Goal: Navigation & Orientation: Find specific page/section

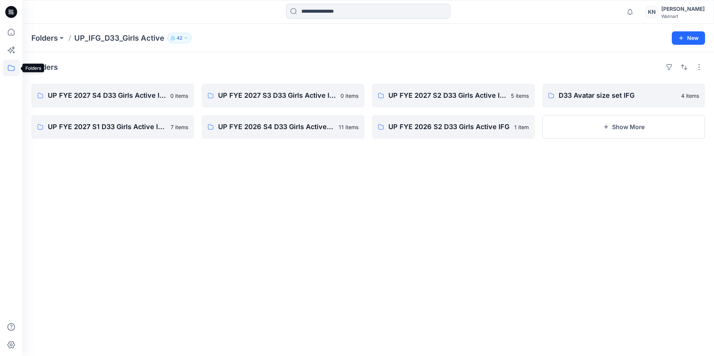
click at [6, 66] on icon at bounding box center [11, 68] width 16 height 16
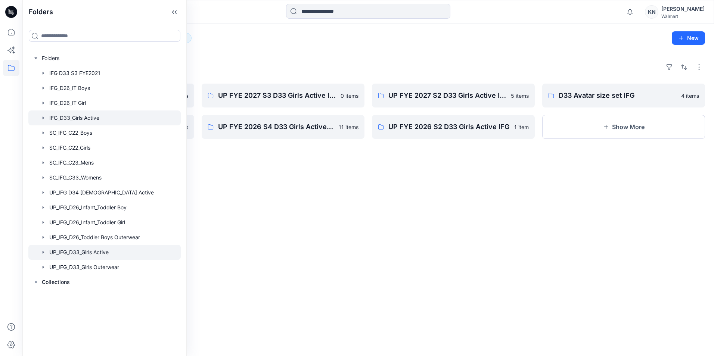
click at [87, 117] on div at bounding box center [104, 117] width 152 height 15
click at [440, 260] on div at bounding box center [453, 232] width 163 height 131
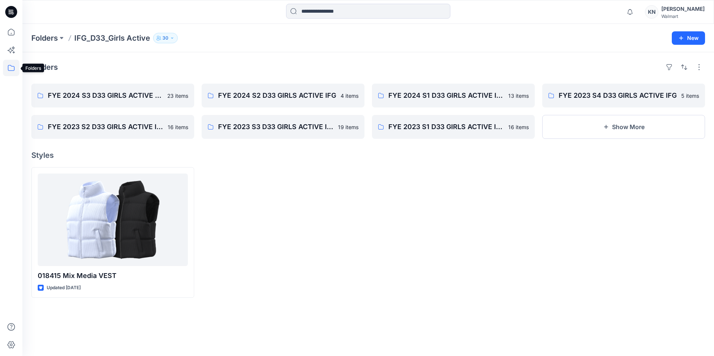
click at [11, 67] on icon at bounding box center [11, 68] width 16 height 16
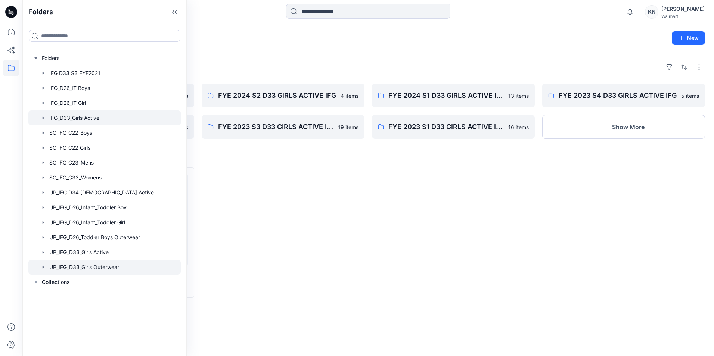
click at [71, 269] on div at bounding box center [104, 267] width 152 height 15
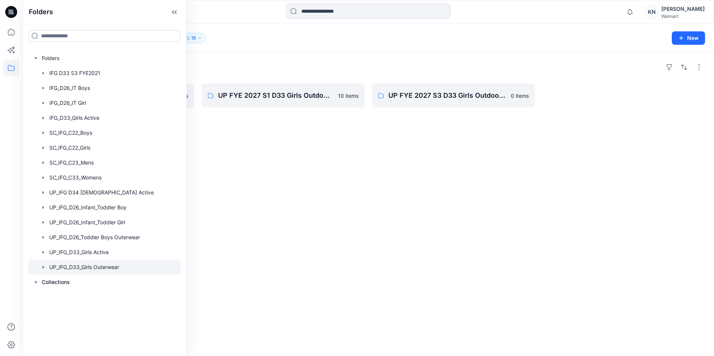
click at [355, 192] on div "Folders UP FYE 2027 S4 D33 Girls Outdoor IFG 0 items UP FYE 2027 S1 D33 Girls O…" at bounding box center [367, 204] width 691 height 304
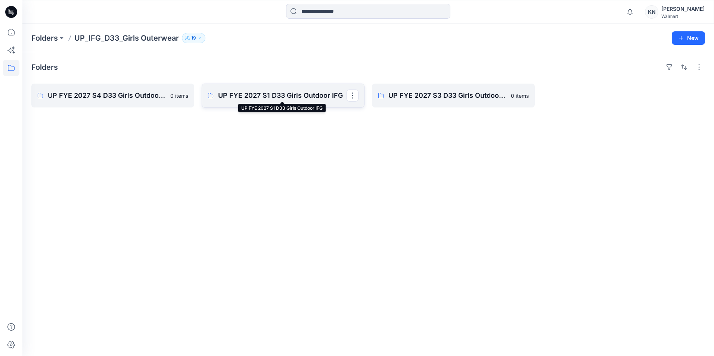
click at [304, 94] on p "UP FYE 2027 S1 D33 Girls Outdoor IFG" at bounding box center [282, 95] width 128 height 10
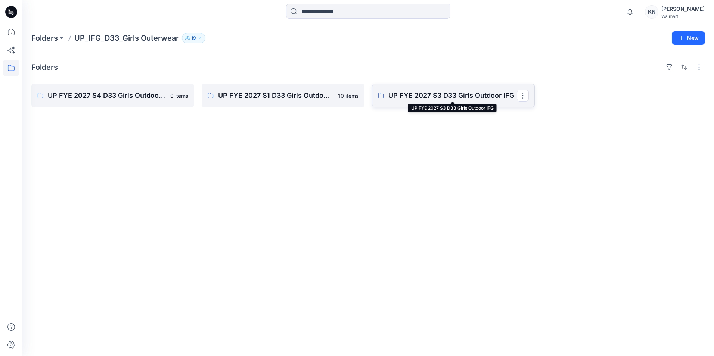
click at [438, 93] on p "UP FYE 2027 S3 D33 Girls Outdoor IFG" at bounding box center [452, 95] width 128 height 10
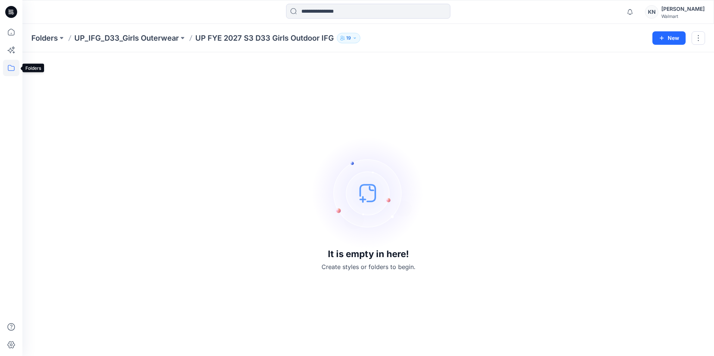
click at [12, 68] on icon at bounding box center [11, 68] width 16 height 16
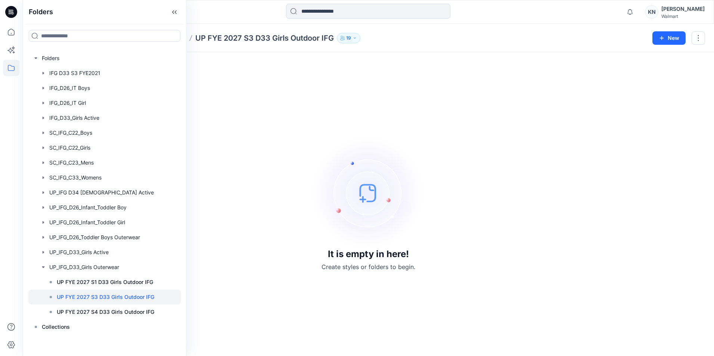
click at [296, 110] on div "It is empty in here! Create styles or folders to begin." at bounding box center [367, 204] width 673 height 286
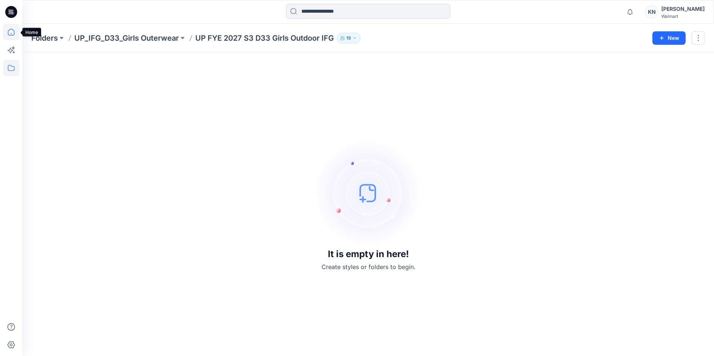
click at [10, 33] on icon at bounding box center [11, 32] width 16 height 16
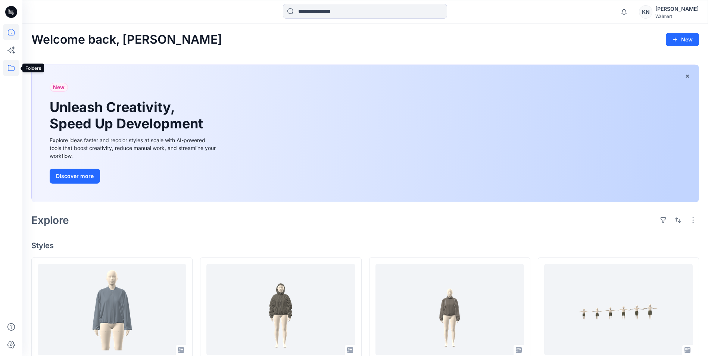
click at [9, 70] on icon at bounding box center [11, 68] width 16 height 16
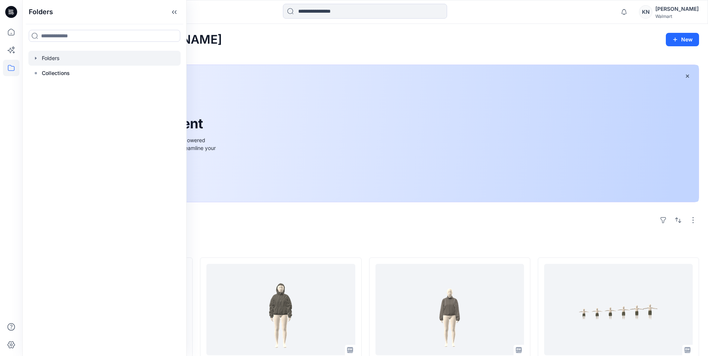
click at [45, 59] on div at bounding box center [104, 58] width 152 height 15
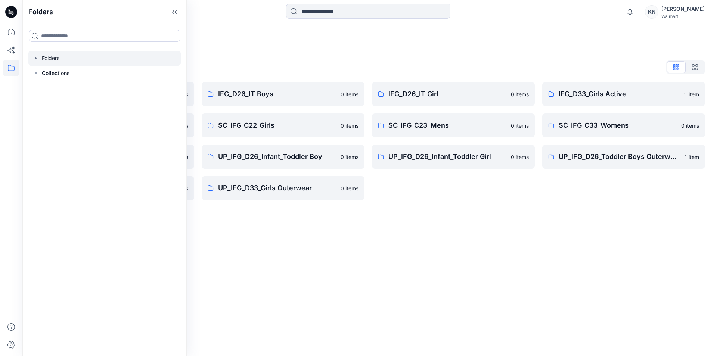
click at [35, 59] on icon "button" at bounding box center [35, 58] width 1 height 3
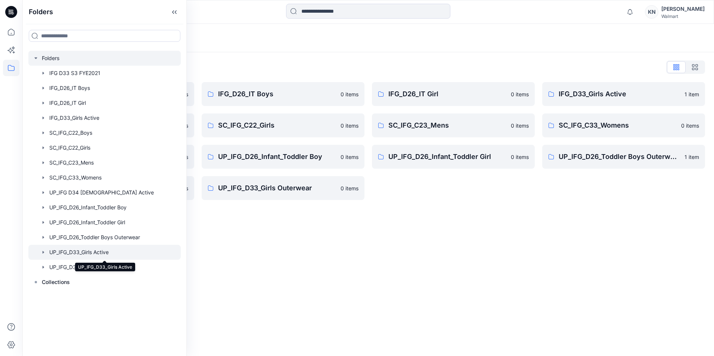
click at [103, 253] on div at bounding box center [104, 252] width 152 height 15
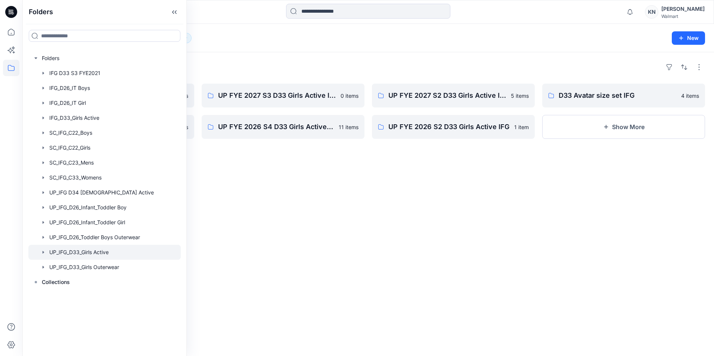
click at [303, 207] on div "Folders UP FYE 2027 S4 D33 Girls Active IFG 0 items UP FYE 2027 S1 D33 Girls Ac…" at bounding box center [367, 204] width 691 height 304
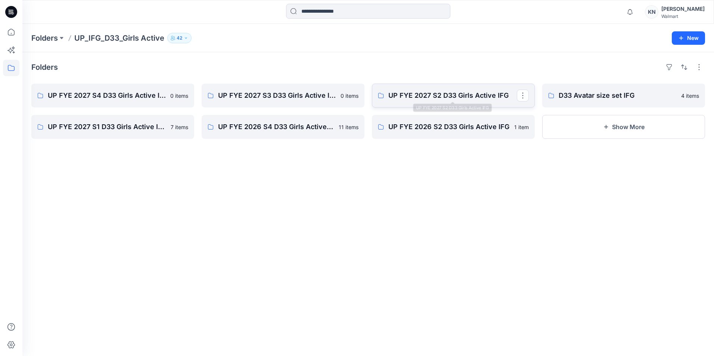
click at [456, 90] on link "UP FYE 2027 S2 D33 Girls Active IFG" at bounding box center [453, 96] width 163 height 24
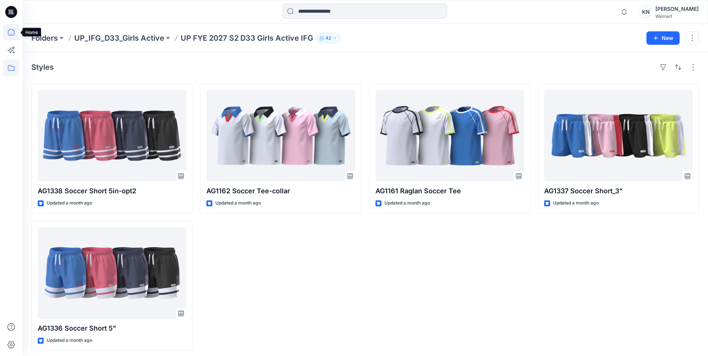
click at [10, 32] on icon at bounding box center [11, 32] width 16 height 16
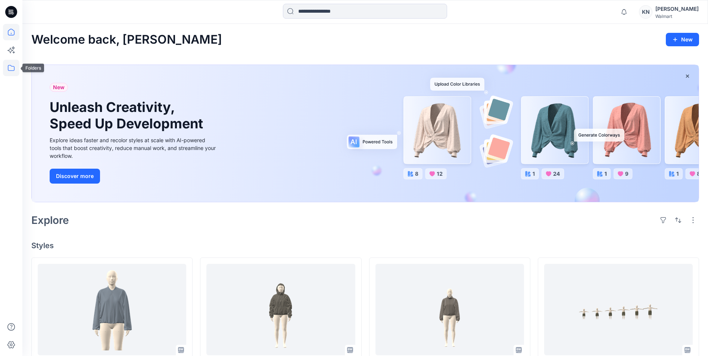
click at [9, 66] on icon at bounding box center [11, 68] width 16 height 16
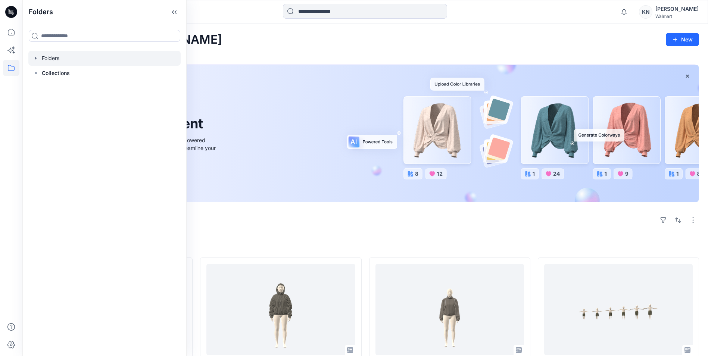
click at [43, 60] on div at bounding box center [104, 58] width 152 height 15
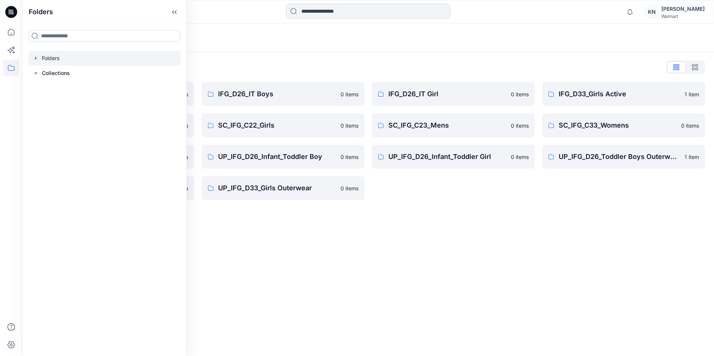
click at [34, 58] on icon "button" at bounding box center [36, 58] width 6 height 6
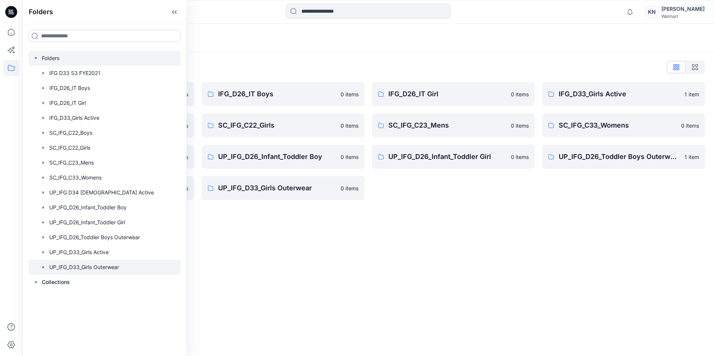
click at [79, 269] on div at bounding box center [104, 267] width 152 height 15
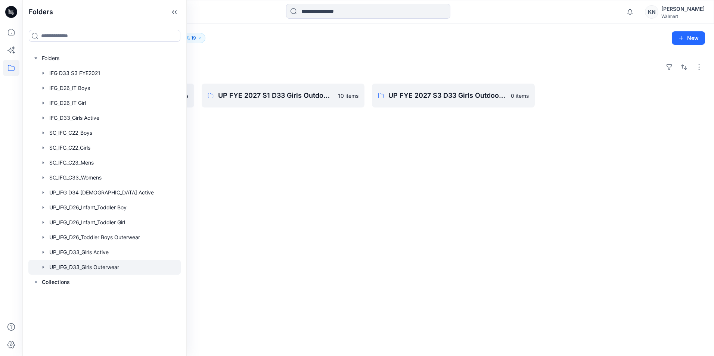
click at [438, 155] on div "Folders UP FYE 2027 S4 D33 Girls Outdoor IFG 0 items UP FYE 2027 S1 D33 Girls O…" at bounding box center [367, 204] width 691 height 304
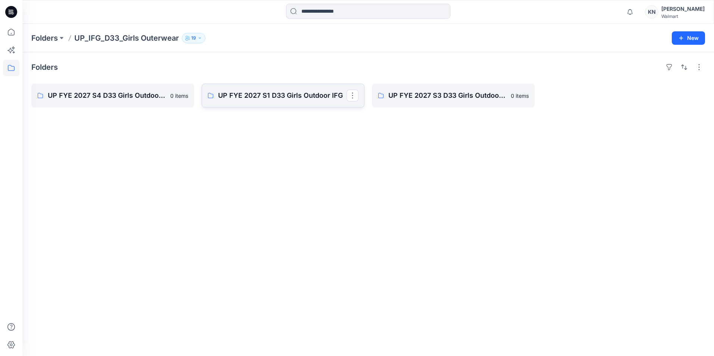
click at [301, 104] on link "UP FYE 2027 S1 D33 Girls Outdoor IFG" at bounding box center [283, 96] width 163 height 24
